Goal: Task Accomplishment & Management: Manage account settings

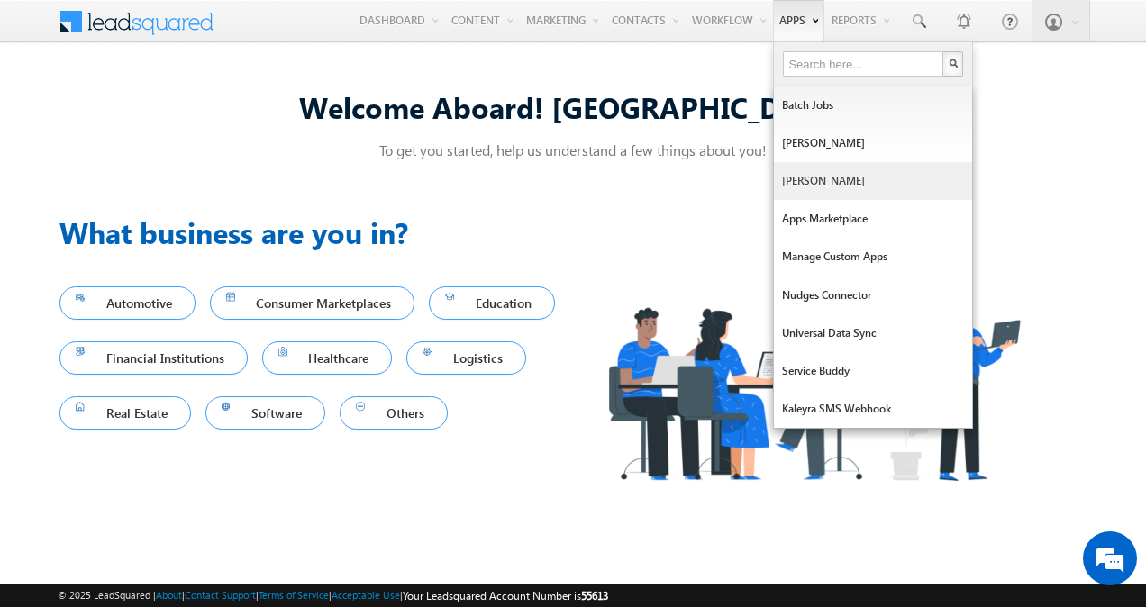
click at [829, 180] on link "Manage Lapps" at bounding box center [873, 181] width 198 height 38
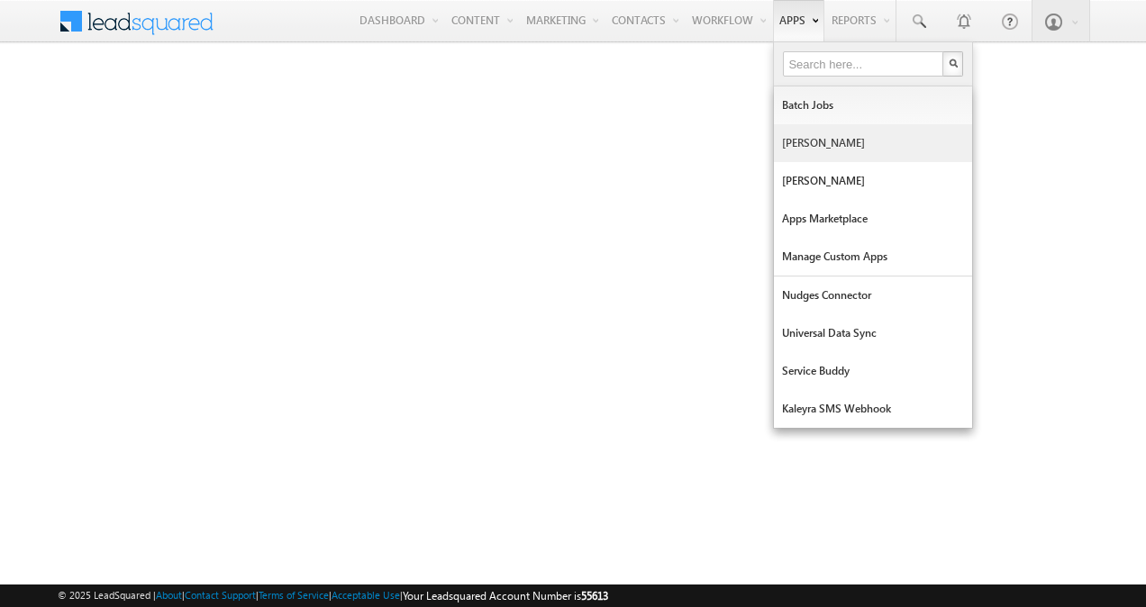
click at [814, 142] on link "[PERSON_NAME]" at bounding box center [873, 143] width 198 height 38
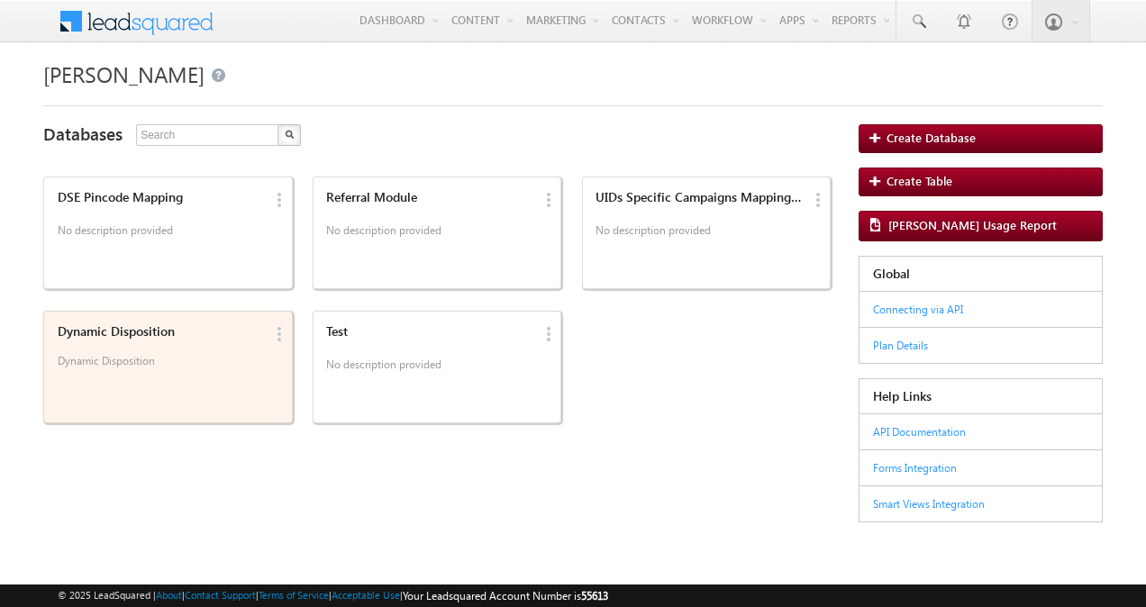
click at [228, 366] on p "Dynamic Disposition" at bounding box center [161, 367] width 207 height 27
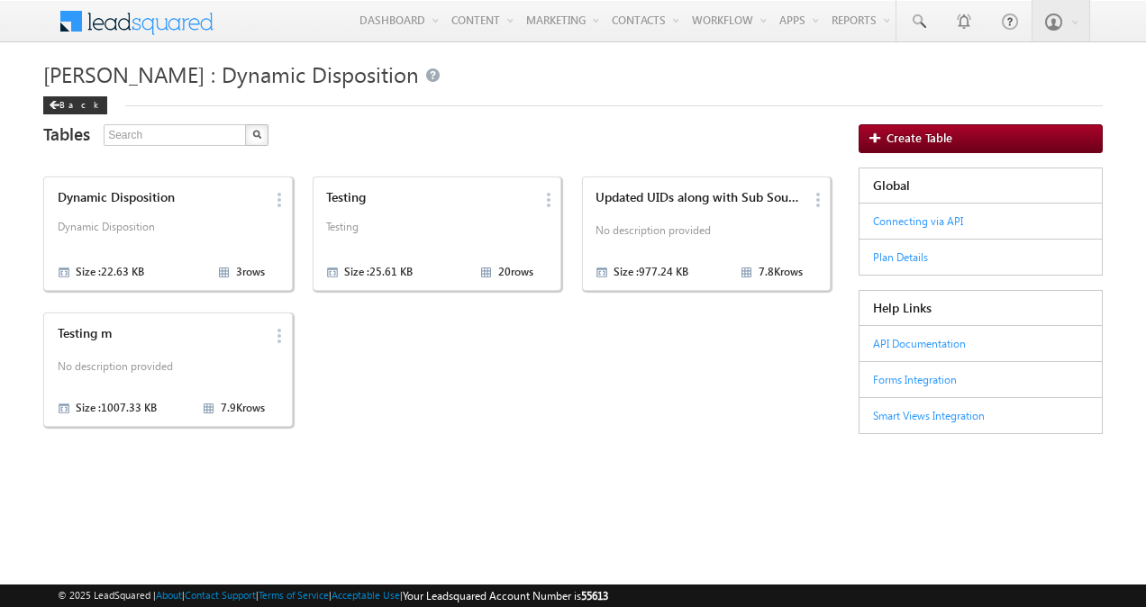
click at [228, 366] on p "No description provided" at bounding box center [161, 369] width 207 height 27
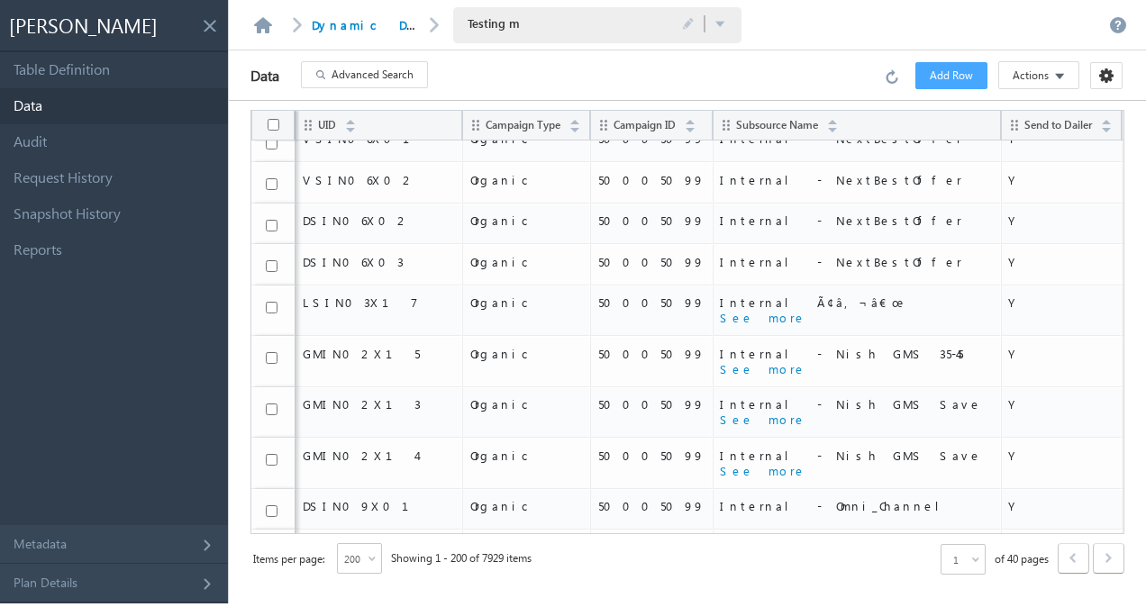
scroll to position [58, 0]
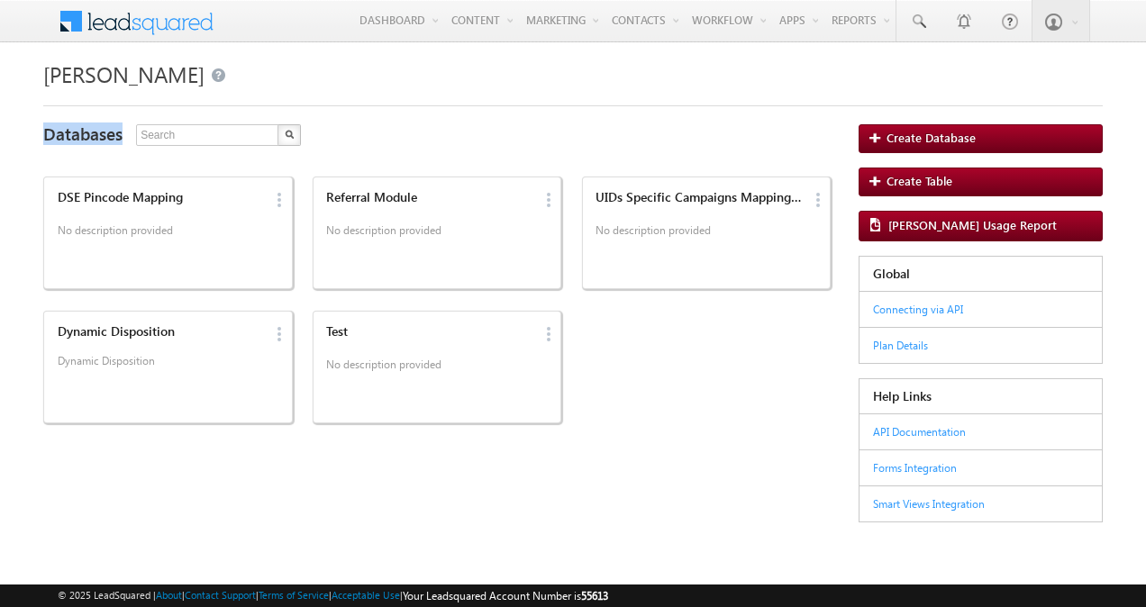
drag, startPoint x: 481, startPoint y: 101, endPoint x: 485, endPoint y: 119, distance: 18.4
click at [485, 119] on div "Mavis Databases 5 results found DSE Pincode Mapping No description provided Edi…" at bounding box center [572, 282] width 1077 height 480
drag, startPoint x: 485, startPoint y: 119, endPoint x: 397, endPoint y: 120, distance: 87.4
click at [397, 120] on div "Mavis Databases 5 results found DSE Pincode Mapping No description provided Edi…" at bounding box center [572, 282] width 1077 height 480
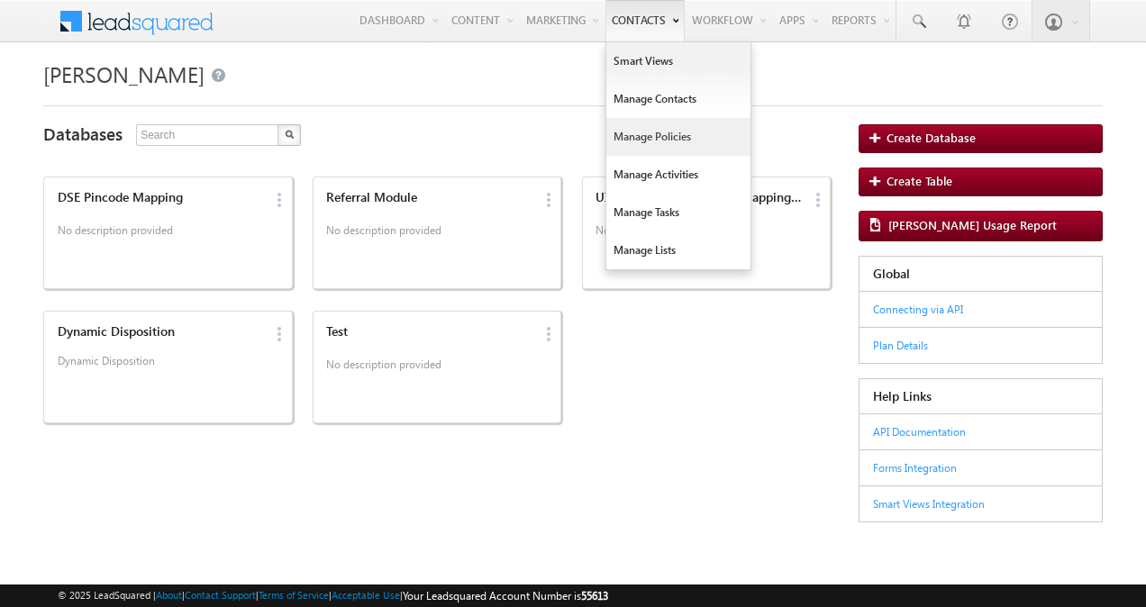
click at [619, 130] on link "Manage Policies" at bounding box center [678, 137] width 144 height 38
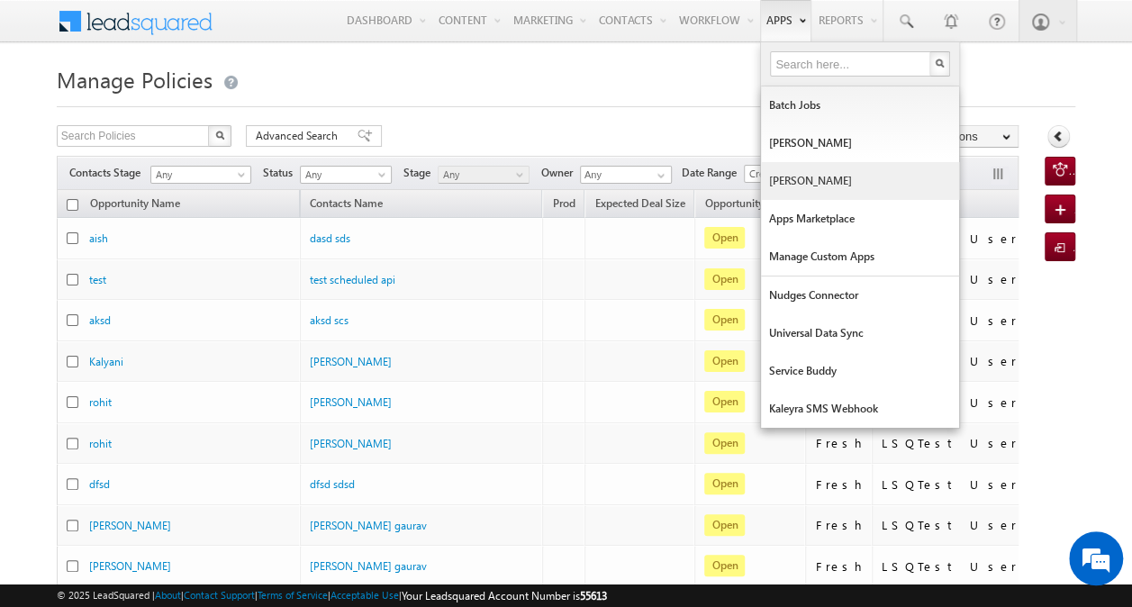
click at [800, 173] on link "[PERSON_NAME]" at bounding box center [860, 181] width 198 height 38
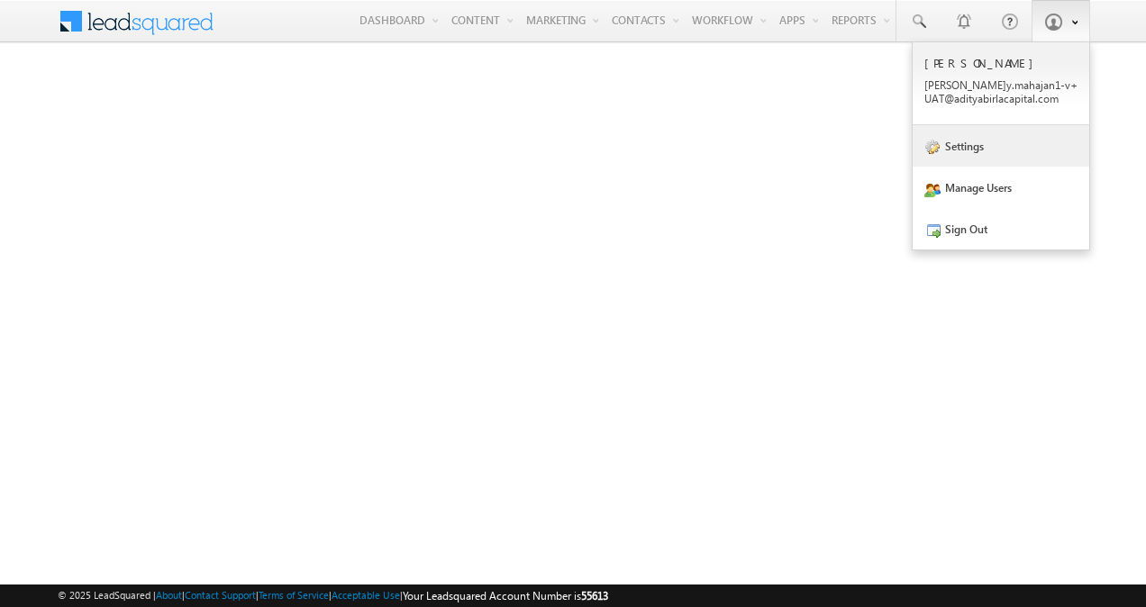
click at [1010, 157] on link "Settings" at bounding box center [1000, 145] width 177 height 41
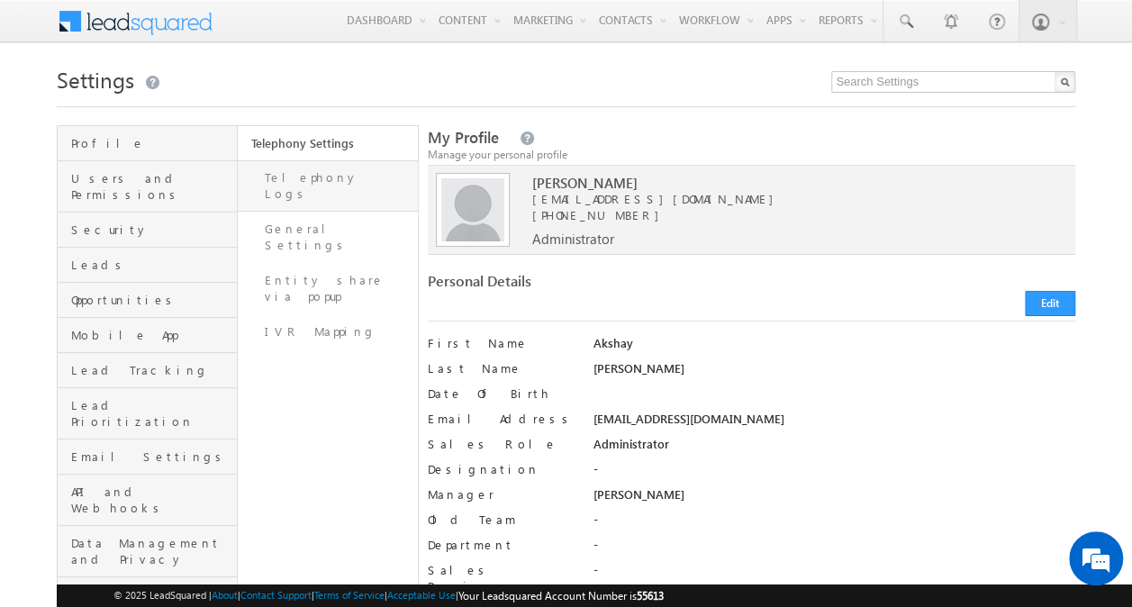
click at [337, 181] on link "Telephony Logs" at bounding box center [328, 185] width 180 height 51
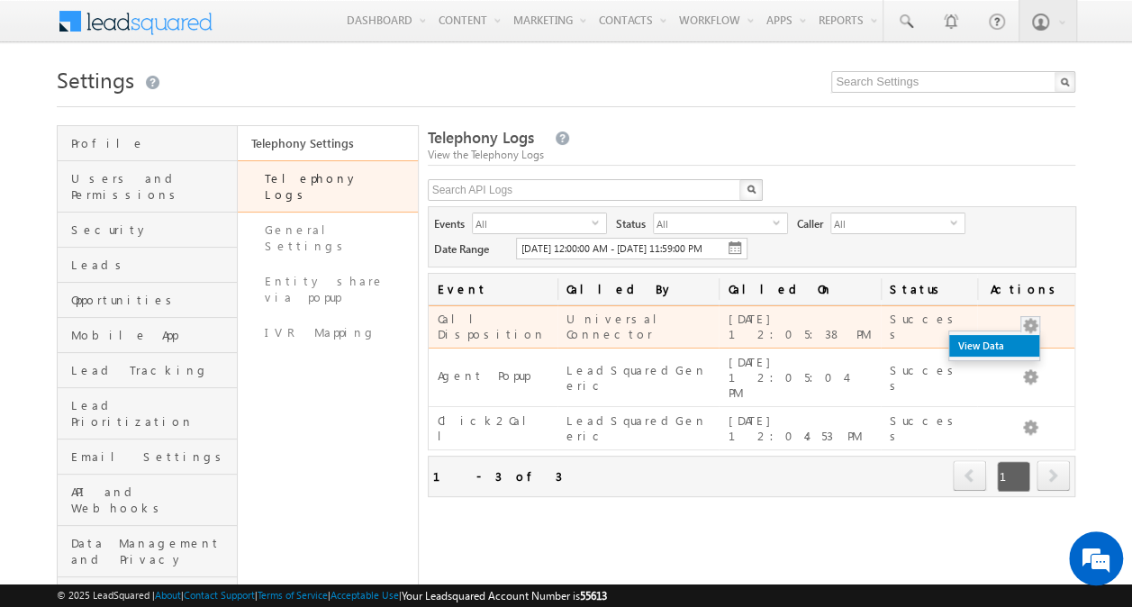
click at [1019, 349] on link "View Data" at bounding box center [994, 346] width 90 height 22
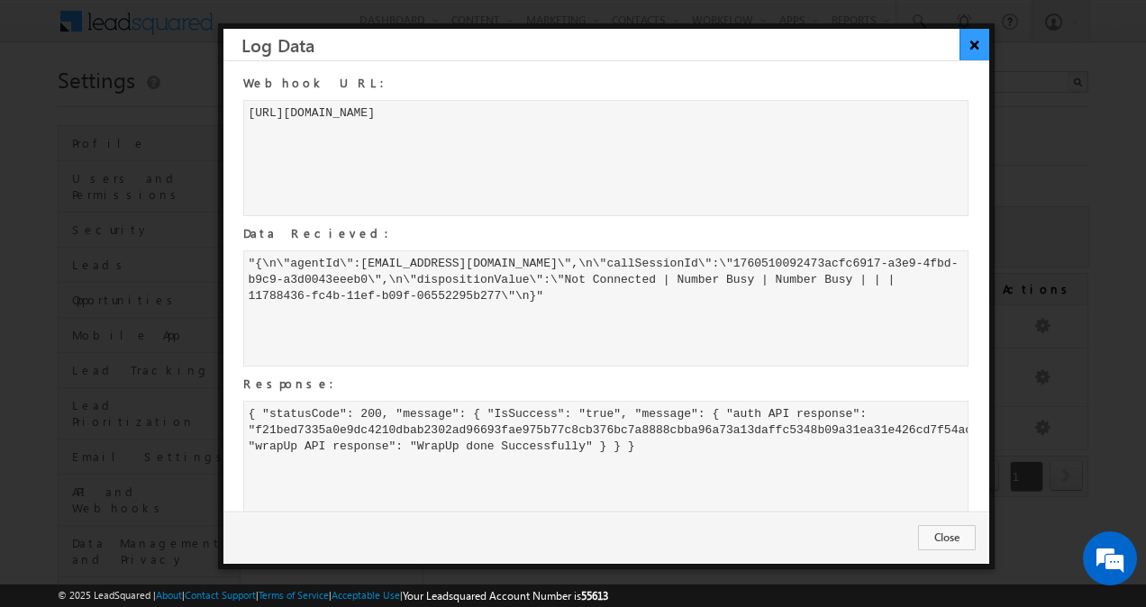
click at [971, 50] on button "×" at bounding box center [974, 45] width 30 height 32
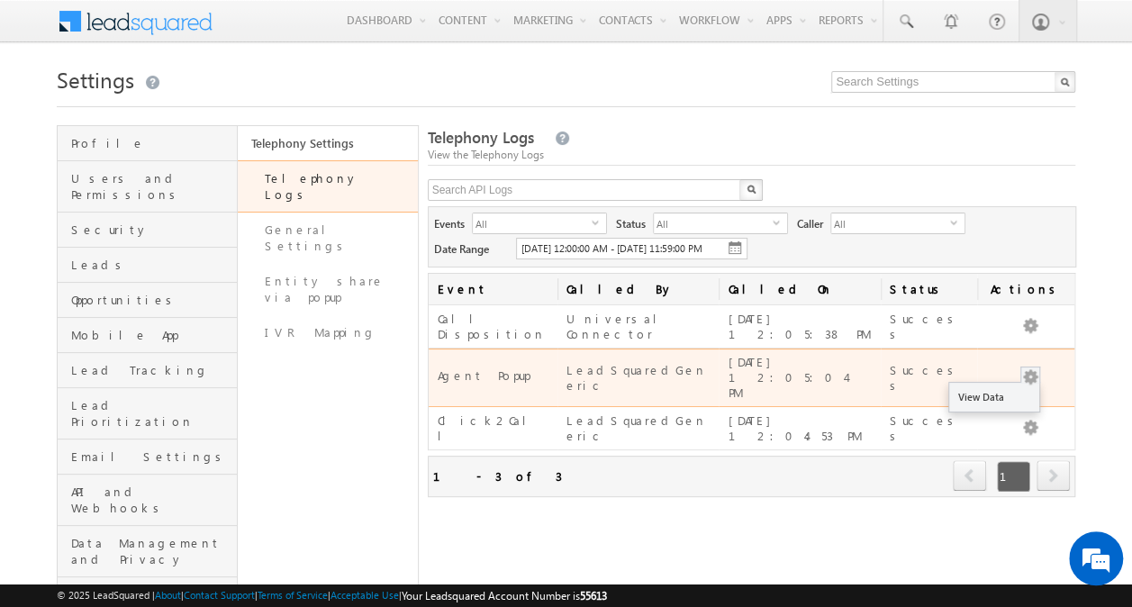
click at [1036, 368] on button "button" at bounding box center [1030, 377] width 18 height 18
click at [1010, 386] on link "View Data" at bounding box center [994, 397] width 90 height 22
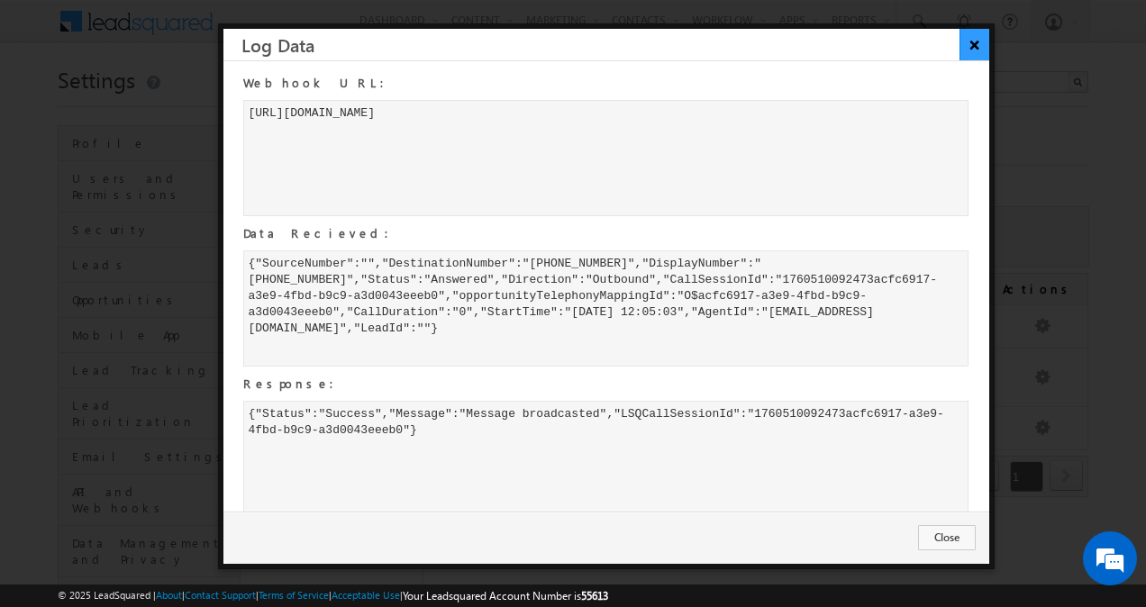
click at [966, 47] on button "×" at bounding box center [974, 45] width 30 height 32
